Goal: Transaction & Acquisition: Purchase product/service

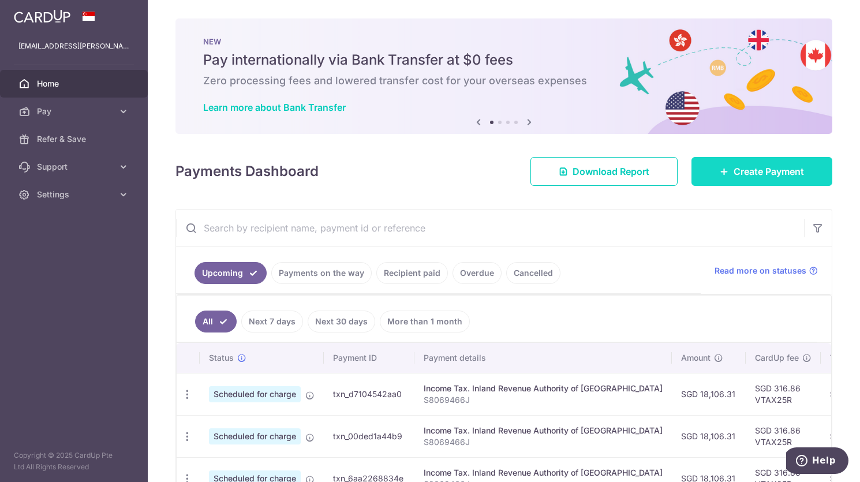
click at [752, 176] on span "Create Payment" at bounding box center [769, 172] width 70 height 14
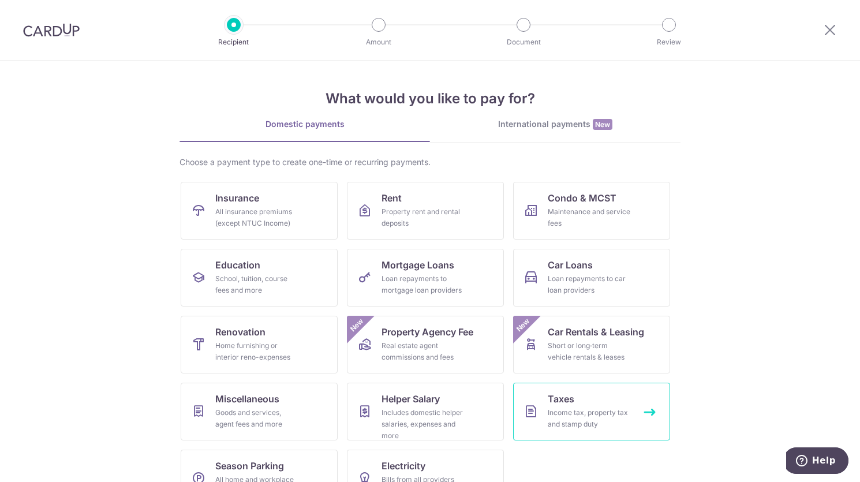
click at [590, 410] on div "Income tax, property tax and stamp duty" at bounding box center [589, 418] width 83 height 23
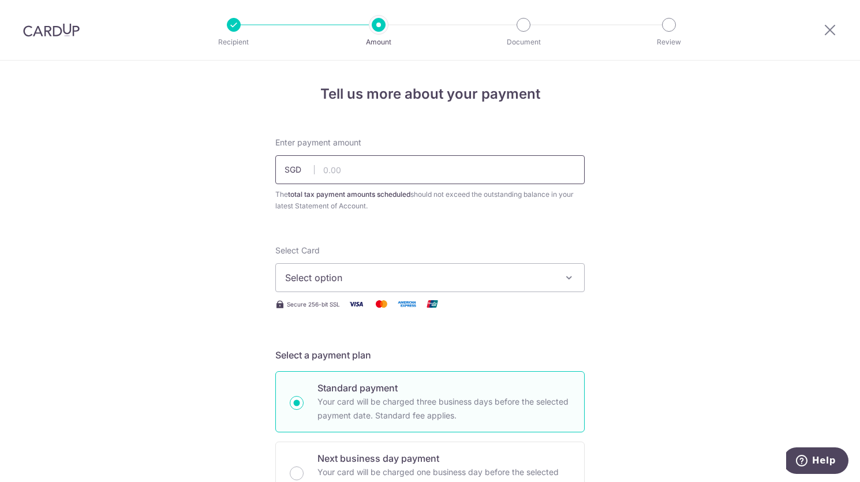
click at [357, 176] on input "text" at bounding box center [429, 169] width 309 height 29
type input "175,400.00"
click at [559, 282] on button "Select option" at bounding box center [429, 277] width 309 height 29
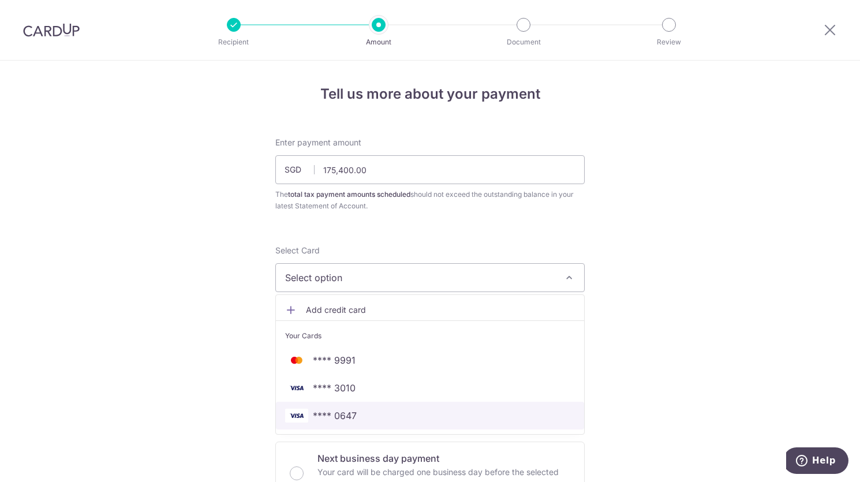
click at [344, 413] on span "**** 0647" at bounding box center [335, 416] width 44 height 14
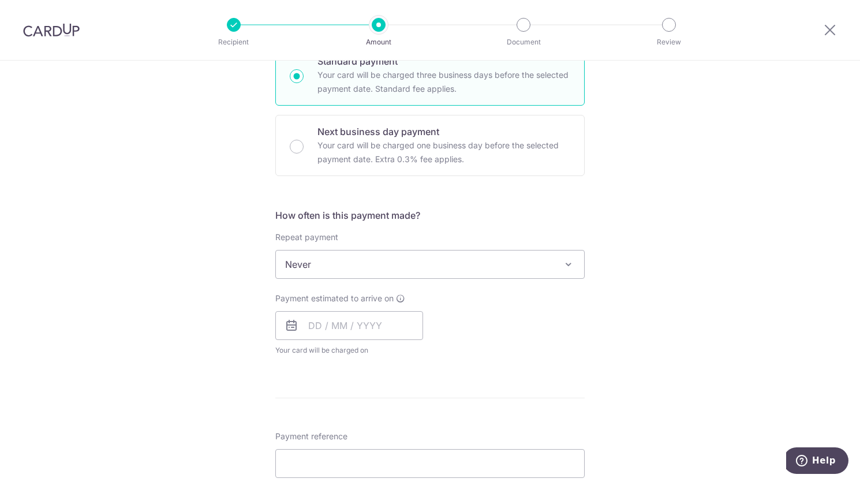
scroll to position [329, 0]
click at [312, 328] on input "text" at bounding box center [349, 323] width 148 height 29
click at [569, 315] on div "Payment estimated to arrive on Prev Next Sep Oct Nov Dec 2025 2026 2027 2028 20…" at bounding box center [429, 323] width 323 height 64
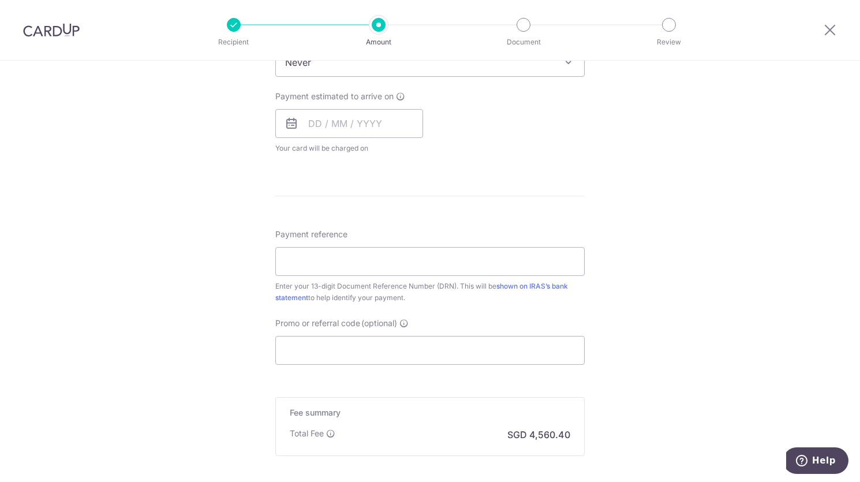
scroll to position [537, 0]
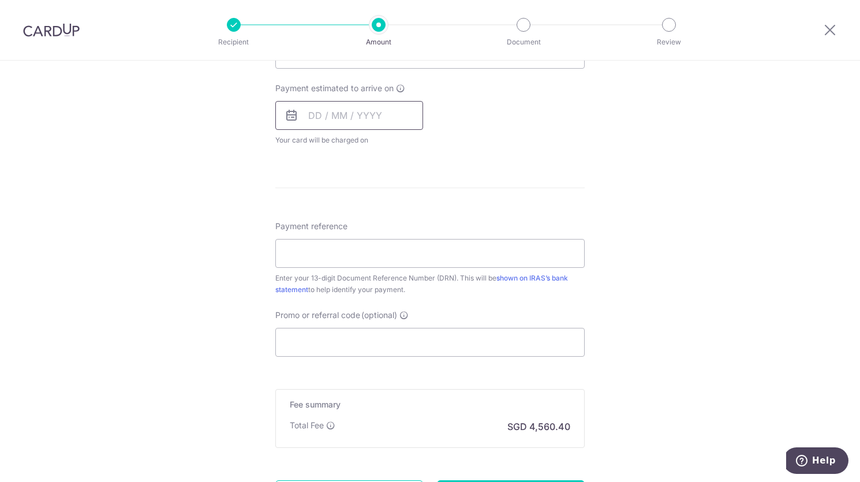
click at [303, 113] on input "text" at bounding box center [349, 115] width 148 height 29
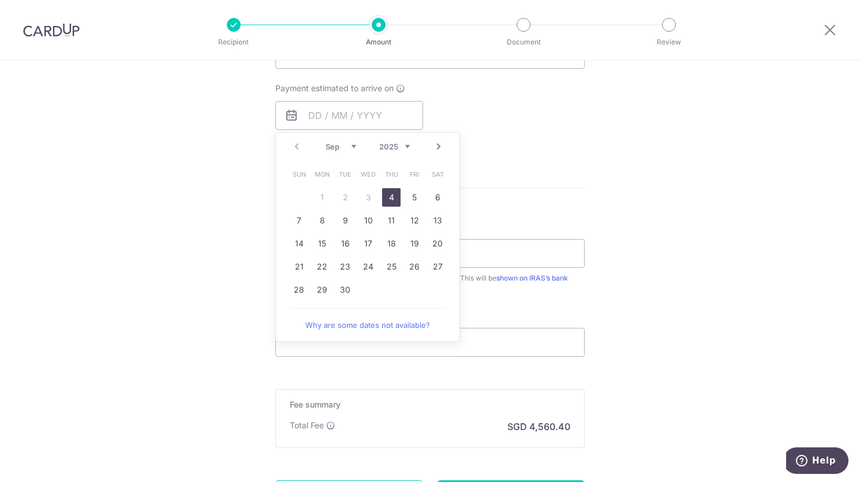
click at [389, 197] on link "4" at bounding box center [391, 197] width 18 height 18
type input "[DATE]"
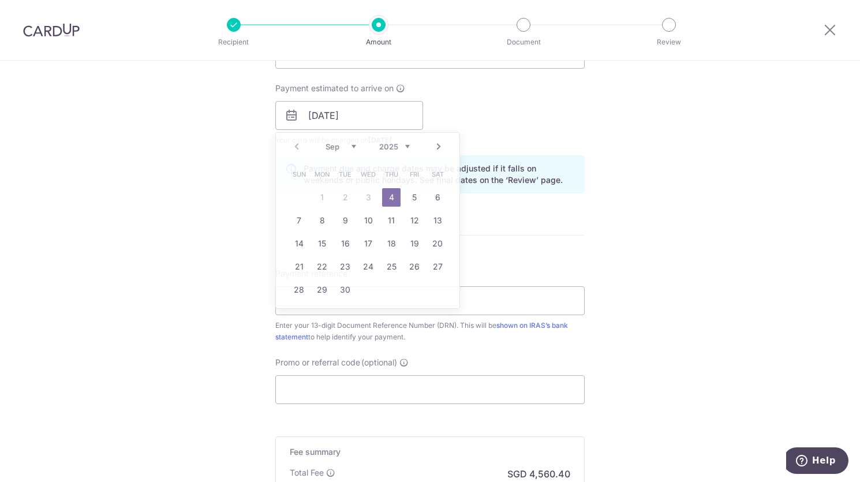
click at [390, 193] on link "4" at bounding box center [391, 197] width 18 height 18
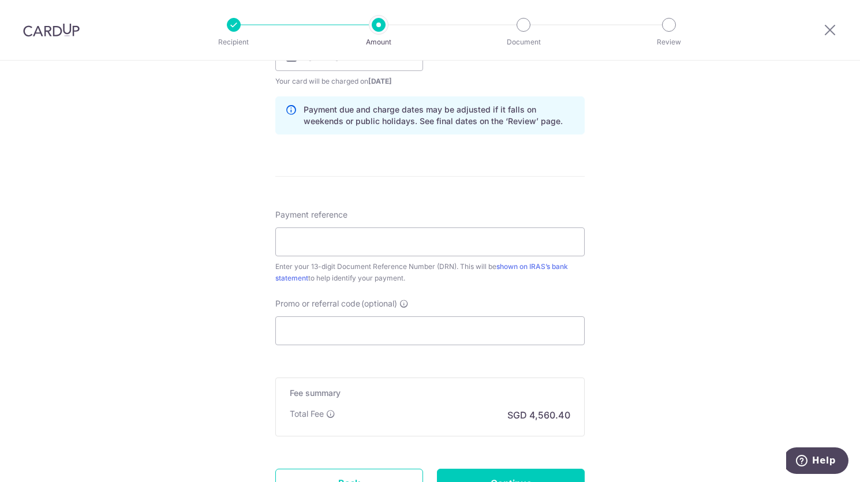
scroll to position [518, 0]
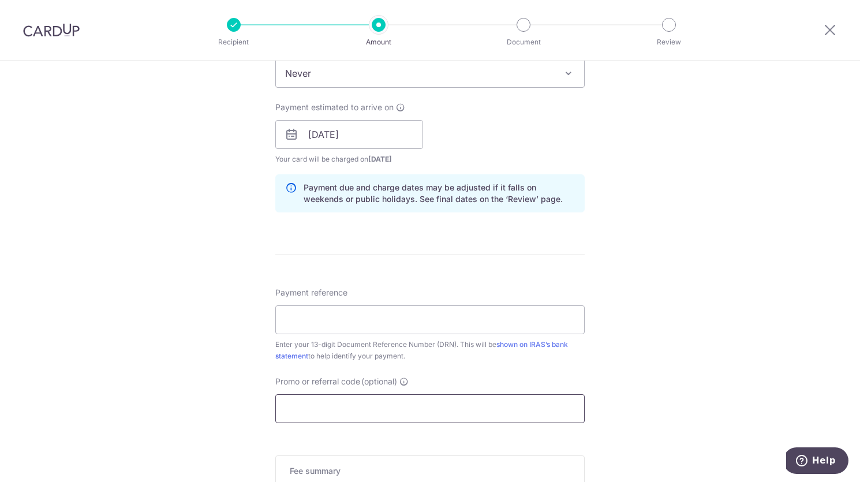
click at [378, 403] on input "Promo or referral code (optional)" at bounding box center [429, 408] width 309 height 29
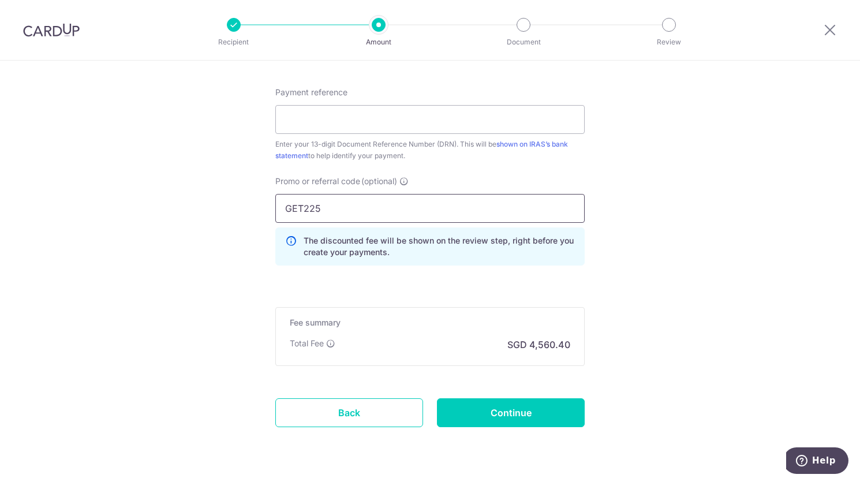
scroll to position [720, 0]
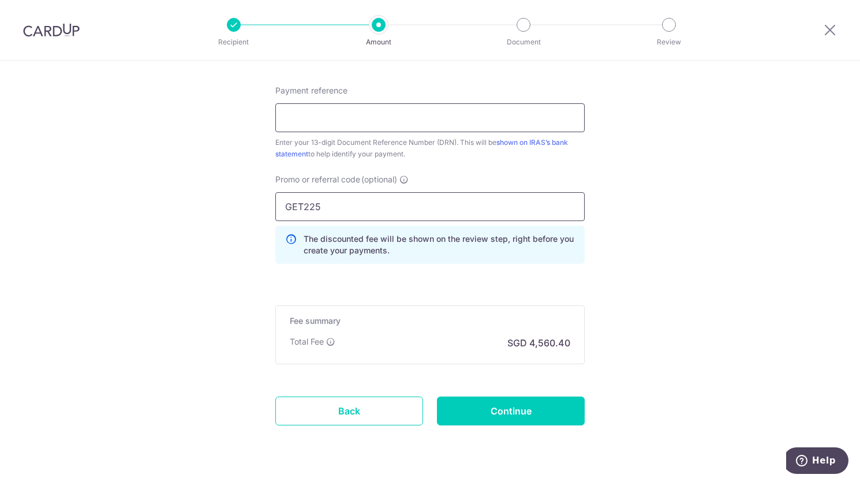
type input "GET225"
click at [515, 115] on input "Payment reference" at bounding box center [429, 117] width 309 height 29
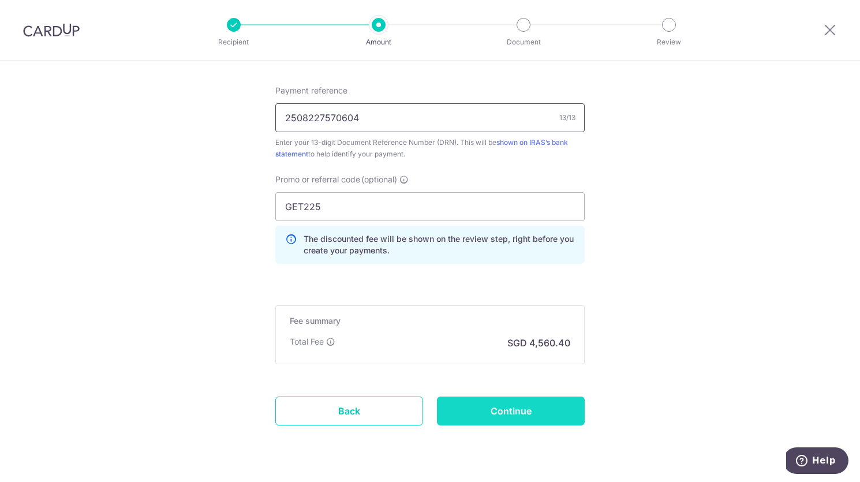
type input "2508227570604"
click at [540, 402] on input "Continue" at bounding box center [511, 411] width 148 height 29
type input "Create Schedule"
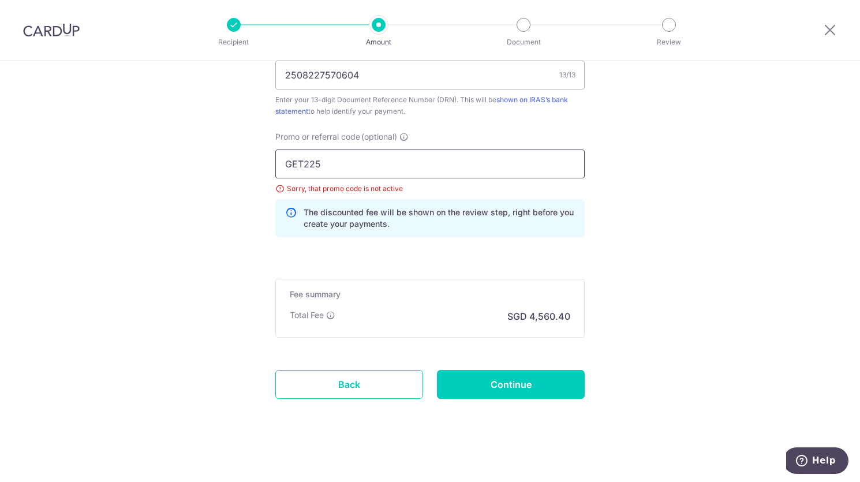
click at [300, 159] on input "GET225" at bounding box center [429, 164] width 309 height 29
click at [300, 161] on input "GET225" at bounding box center [429, 164] width 309 height 29
type input "OFF225"
click at [520, 389] on input "Continue" at bounding box center [511, 384] width 148 height 29
type input "Update Schedule"
